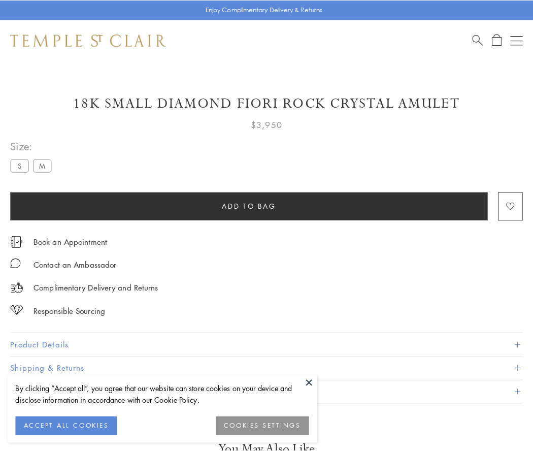
scroll to position [1, 0]
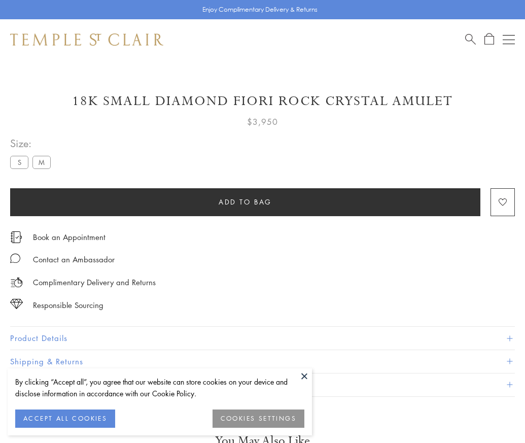
click at [245, 201] on span "Add to bag" at bounding box center [245, 201] width 53 height 11
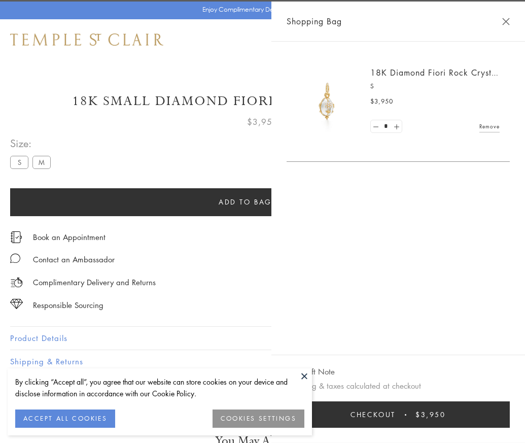
click at [508, 422] on button "Checkout $3,950" at bounding box center [398, 414] width 223 height 26
